Goal: Information Seeking & Learning: Learn about a topic

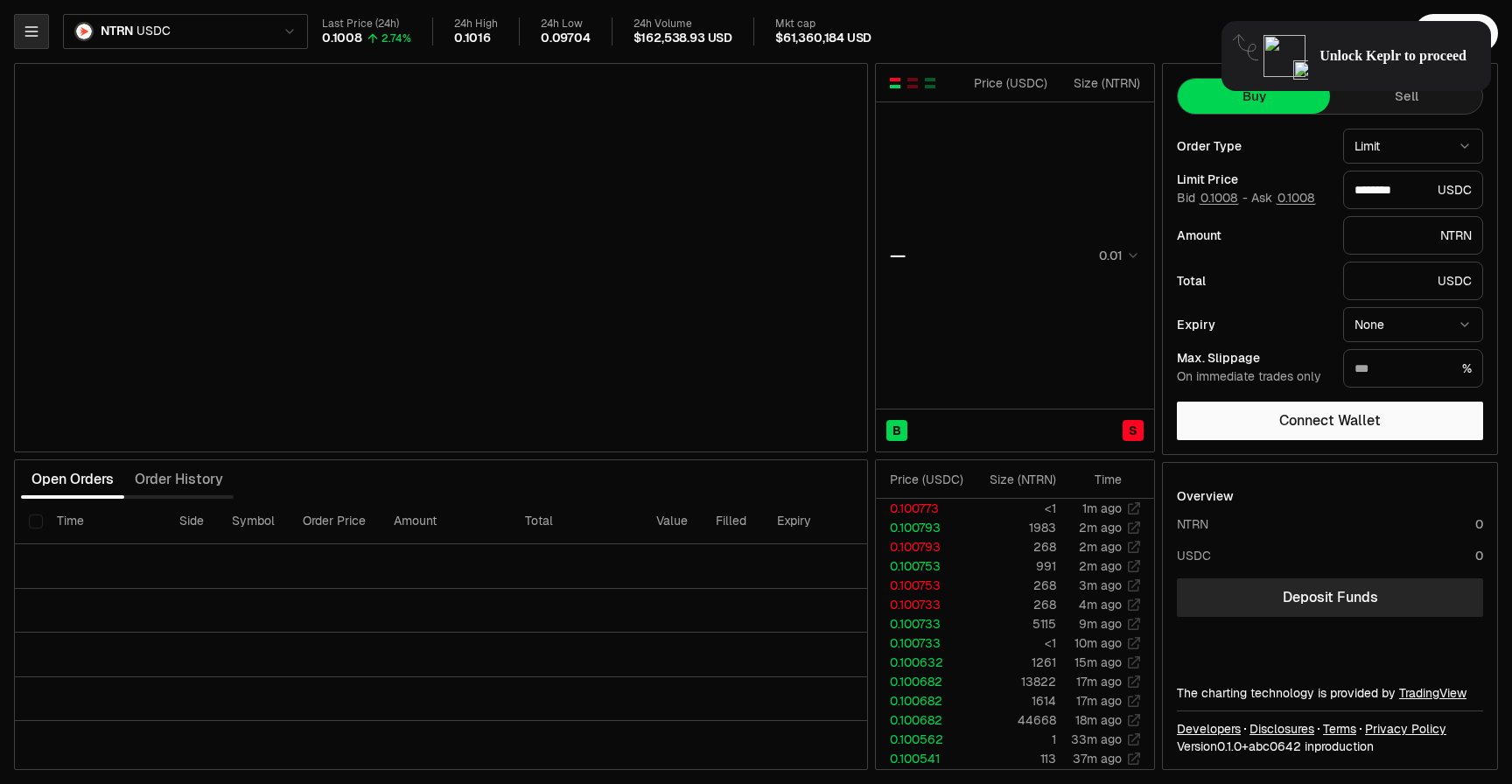
click at [34, 41] on button "button" at bounding box center [32, 32] width 35 height 35
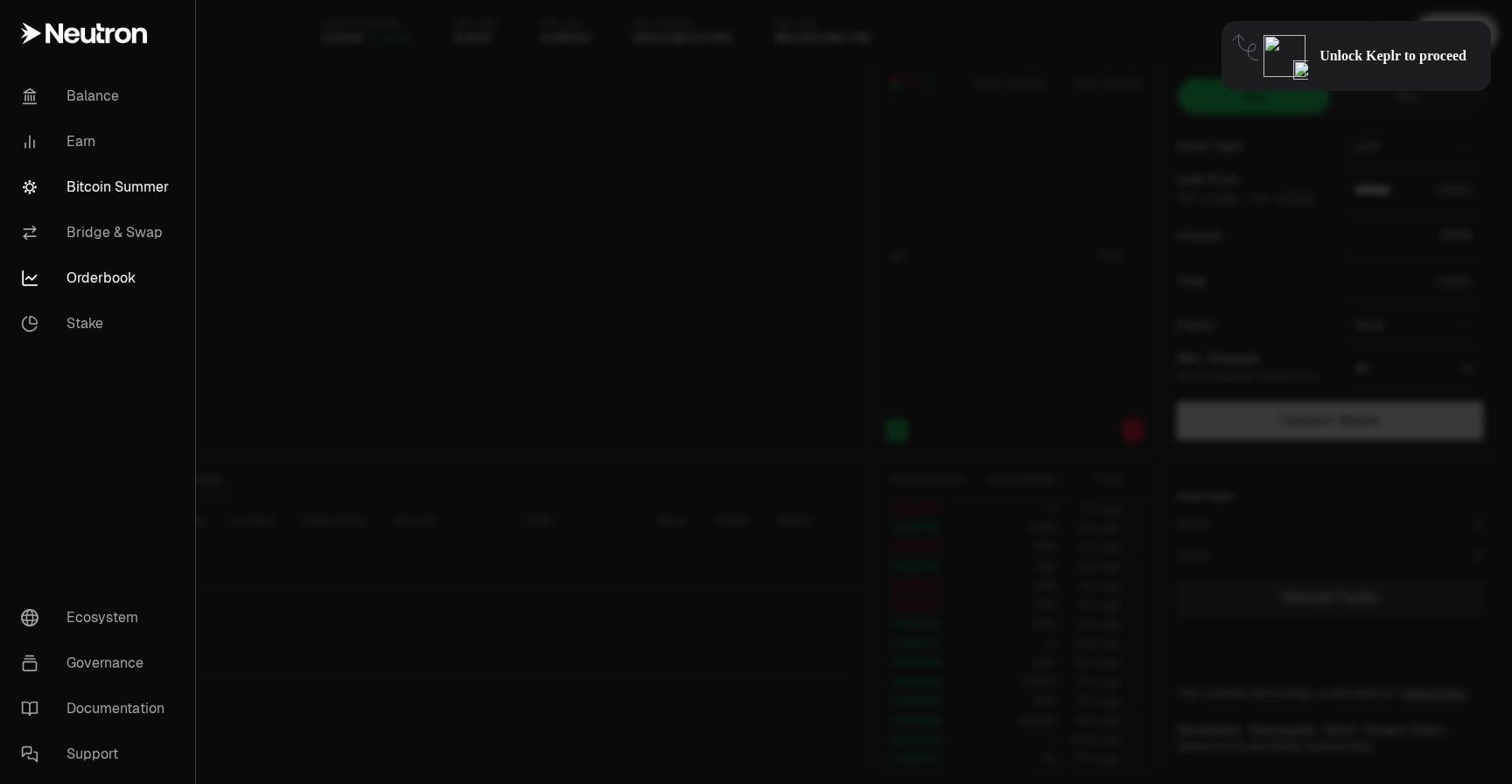
click at [87, 193] on link "Bitcoin Summer" at bounding box center [97, 187] width 181 height 46
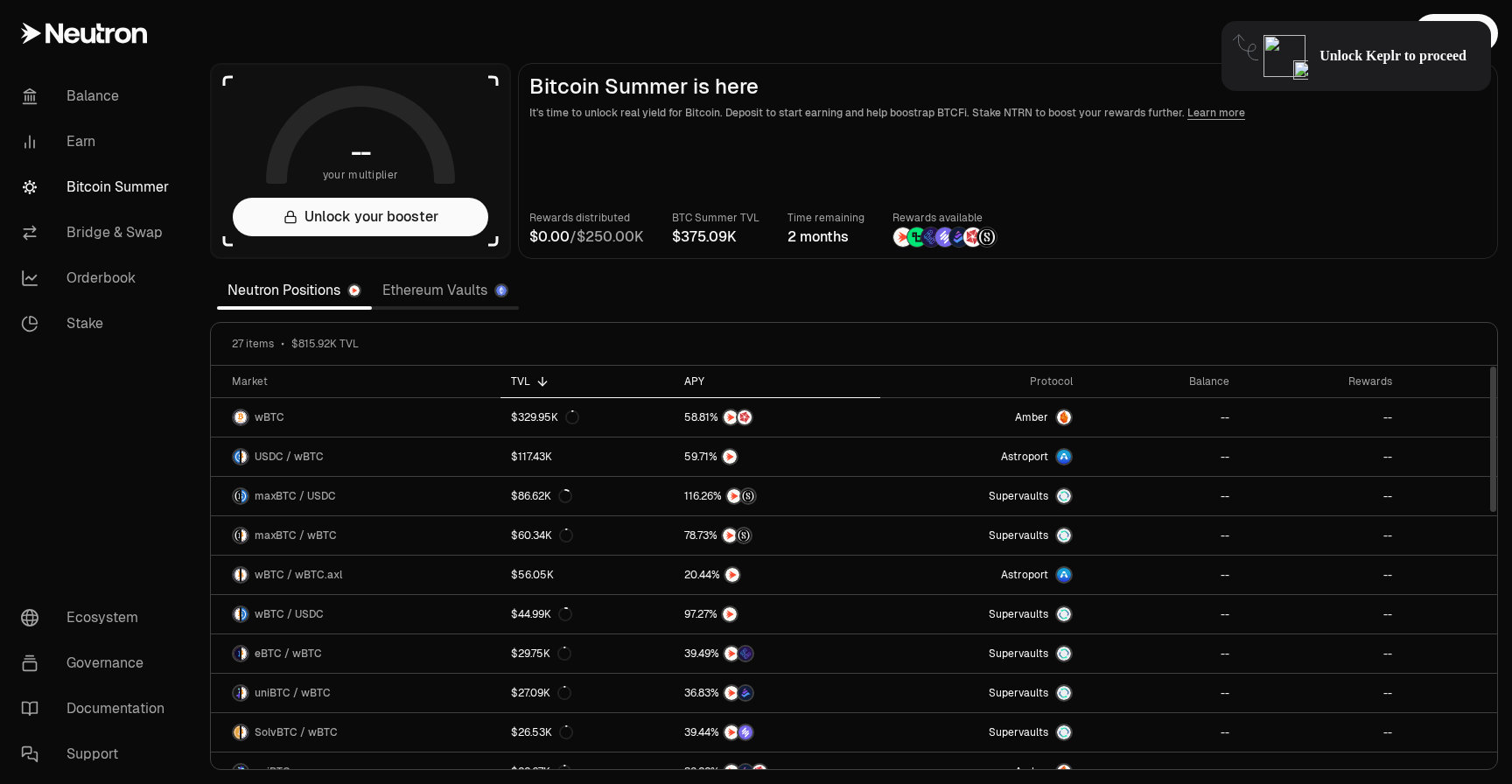
click at [697, 383] on div "APY" at bounding box center [777, 381] width 185 height 14
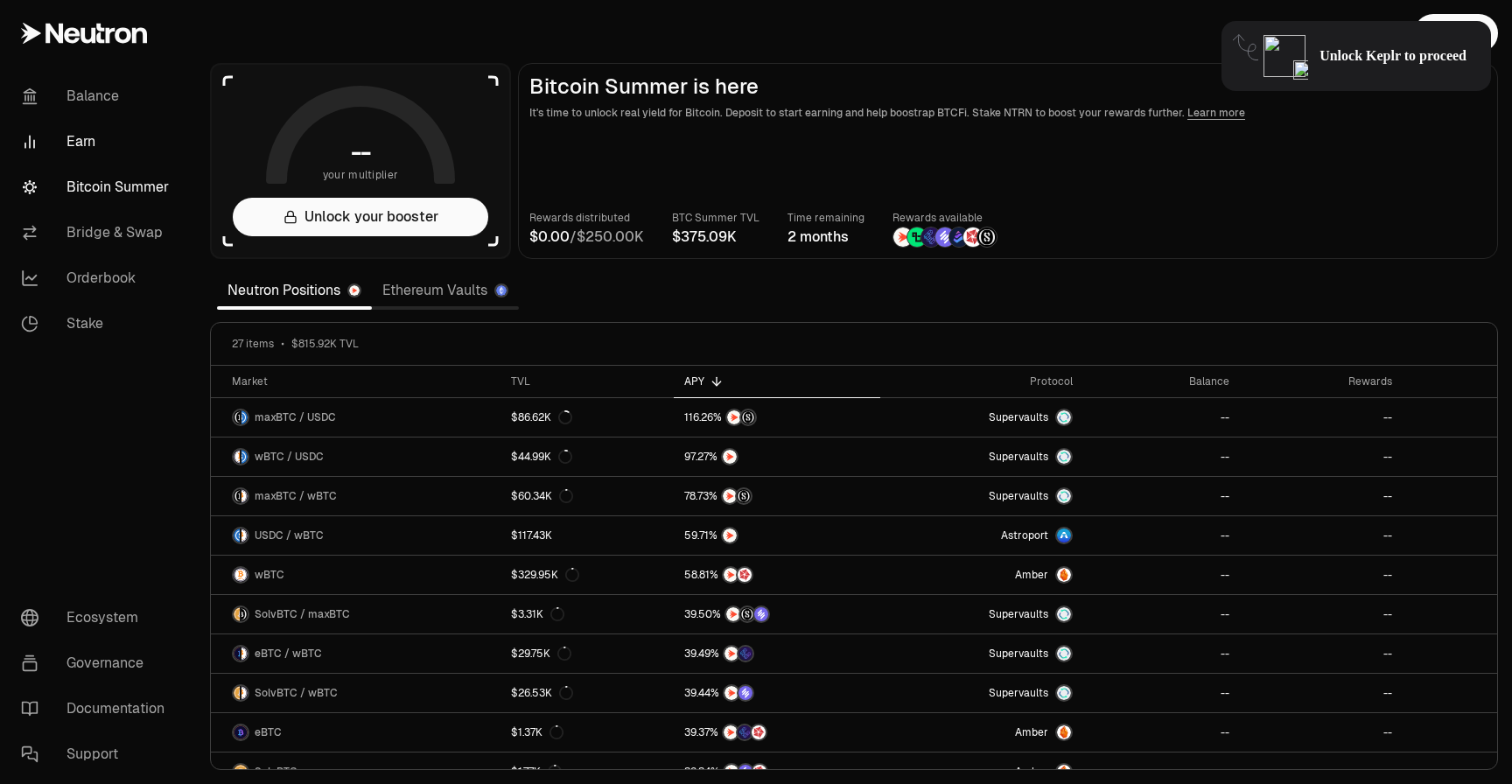
click at [67, 133] on link "Earn" at bounding box center [98, 142] width 182 height 46
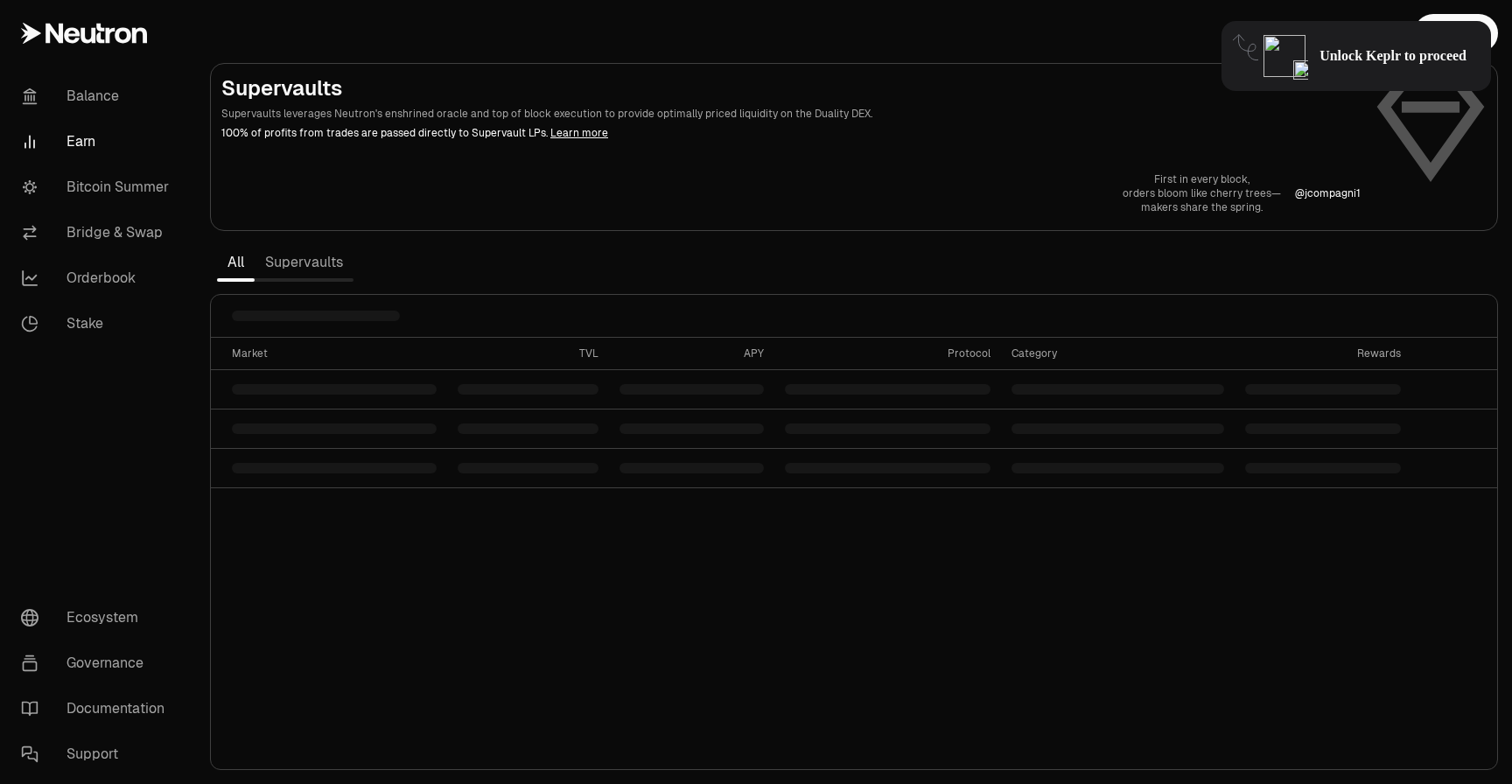
click at [299, 255] on link "Supervaults" at bounding box center [304, 262] width 99 height 35
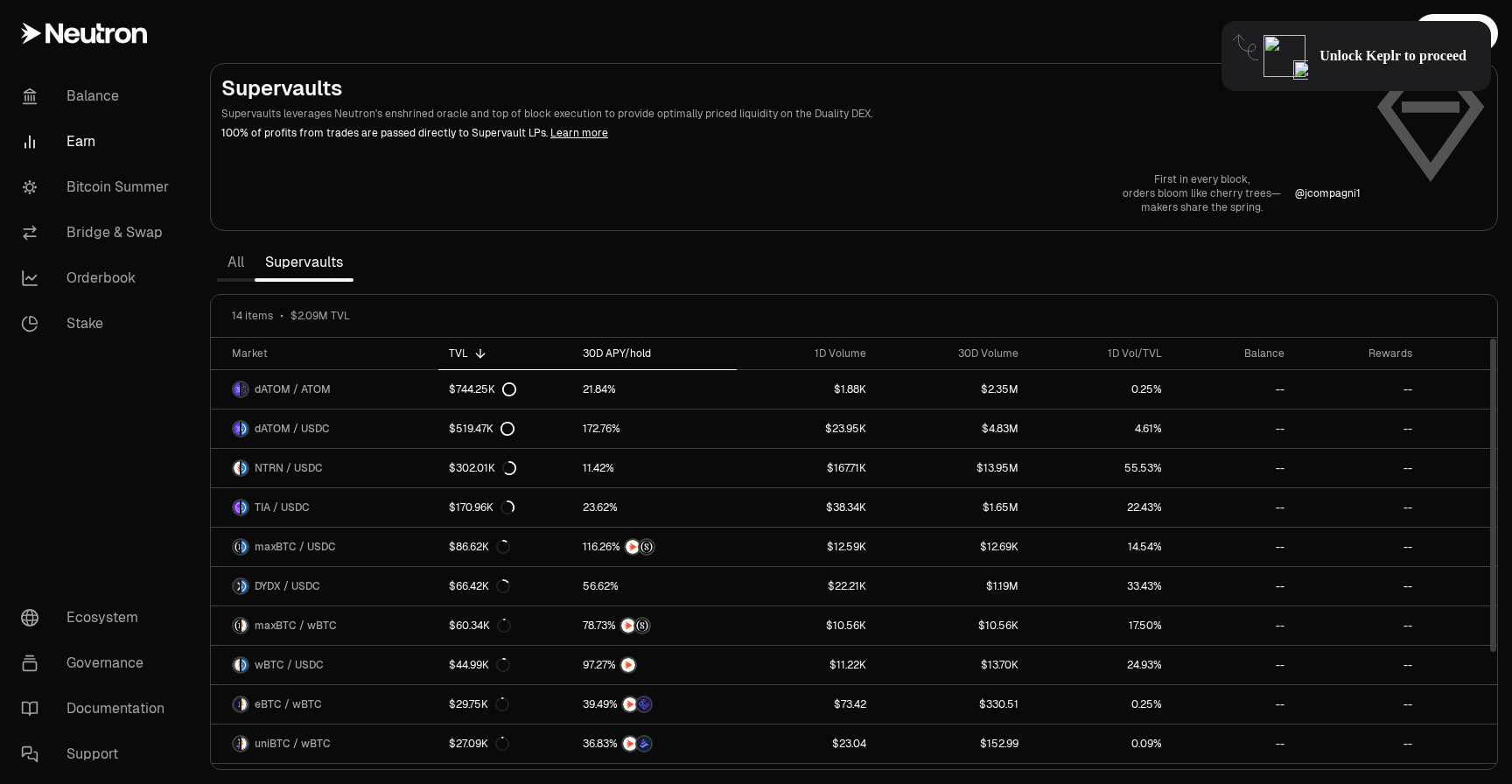
click at [609, 352] on div "30D APY/hold" at bounding box center [654, 353] width 143 height 14
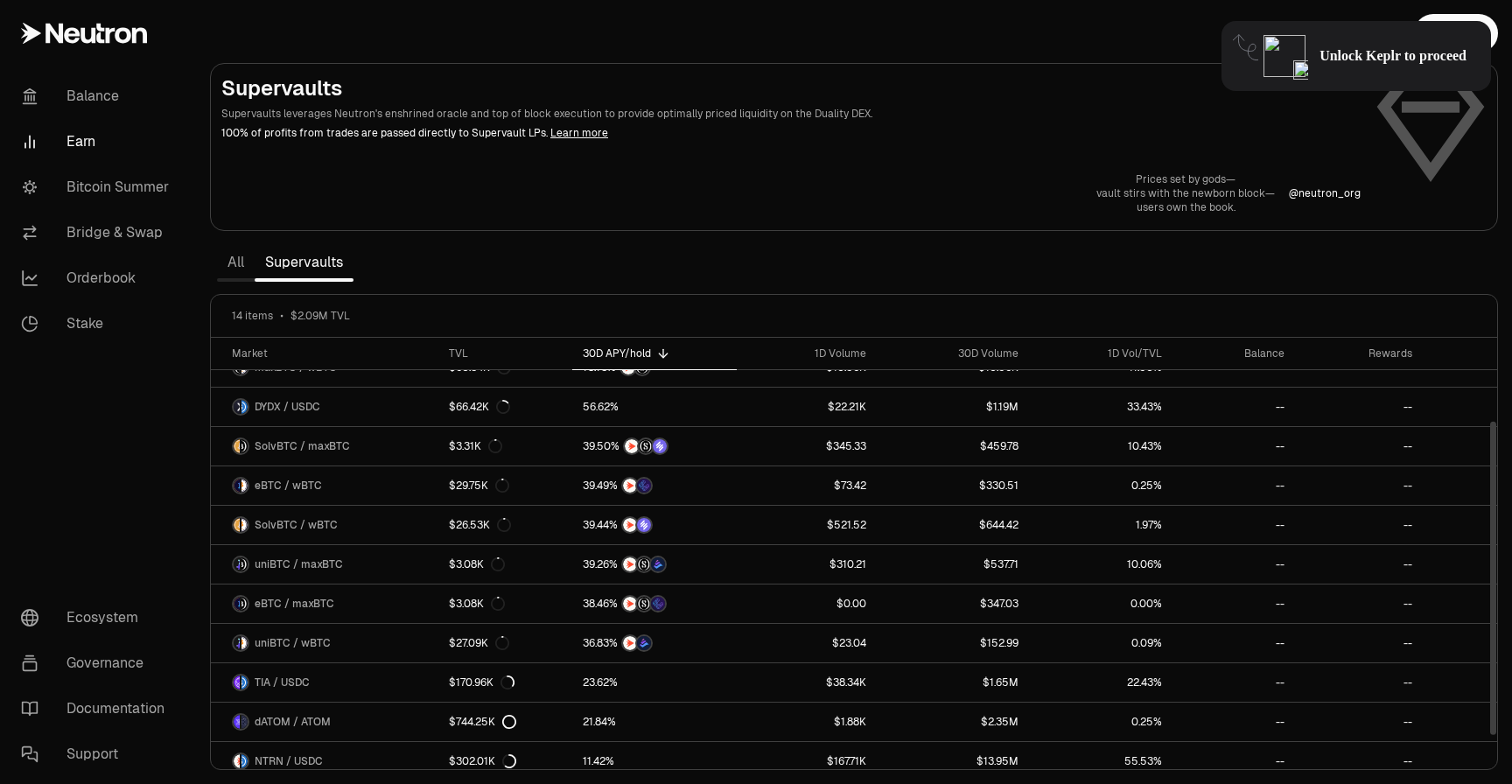
scroll to position [151, 0]
